Goal: Manage account settings

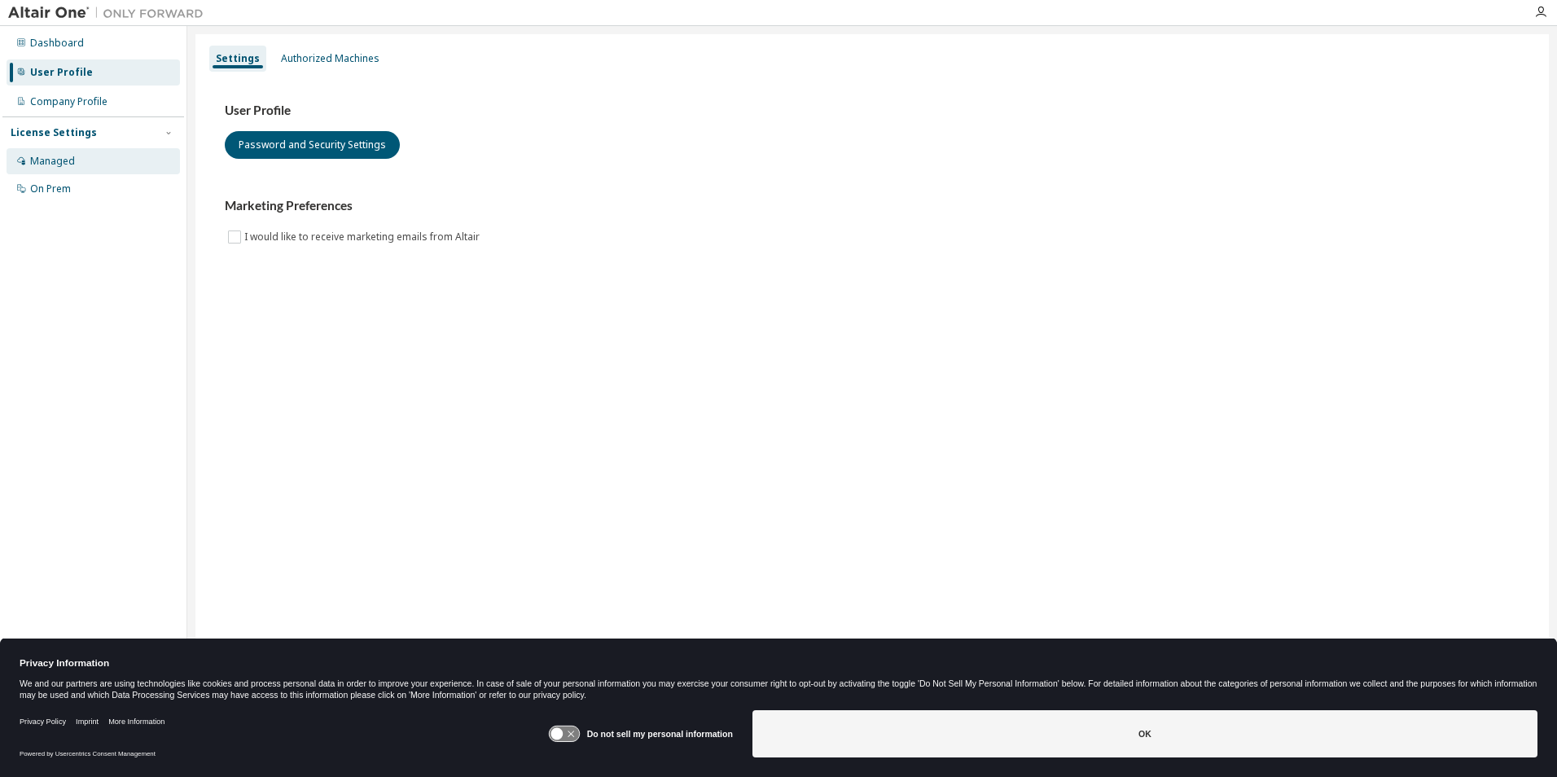
click at [81, 163] on div "Managed" at bounding box center [93, 161] width 173 height 26
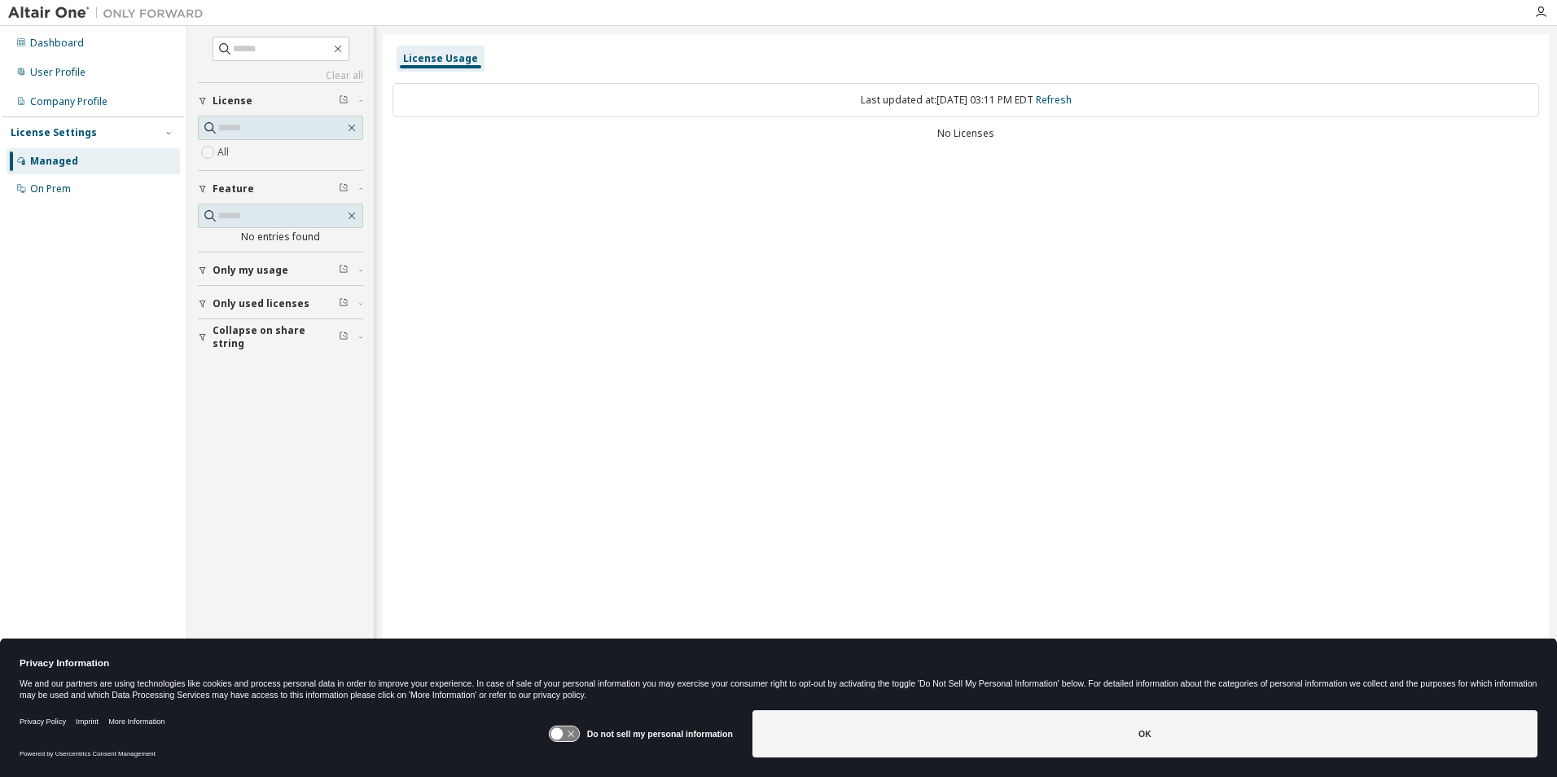
click at [260, 269] on span "Only my usage" at bounding box center [251, 270] width 76 height 13
click at [239, 352] on span "Only used licenses" at bounding box center [261, 350] width 97 height 13
click at [245, 426] on span "Collapse on share string" at bounding box center [276, 432] width 126 height 26
